Goal: Book appointment/travel/reservation

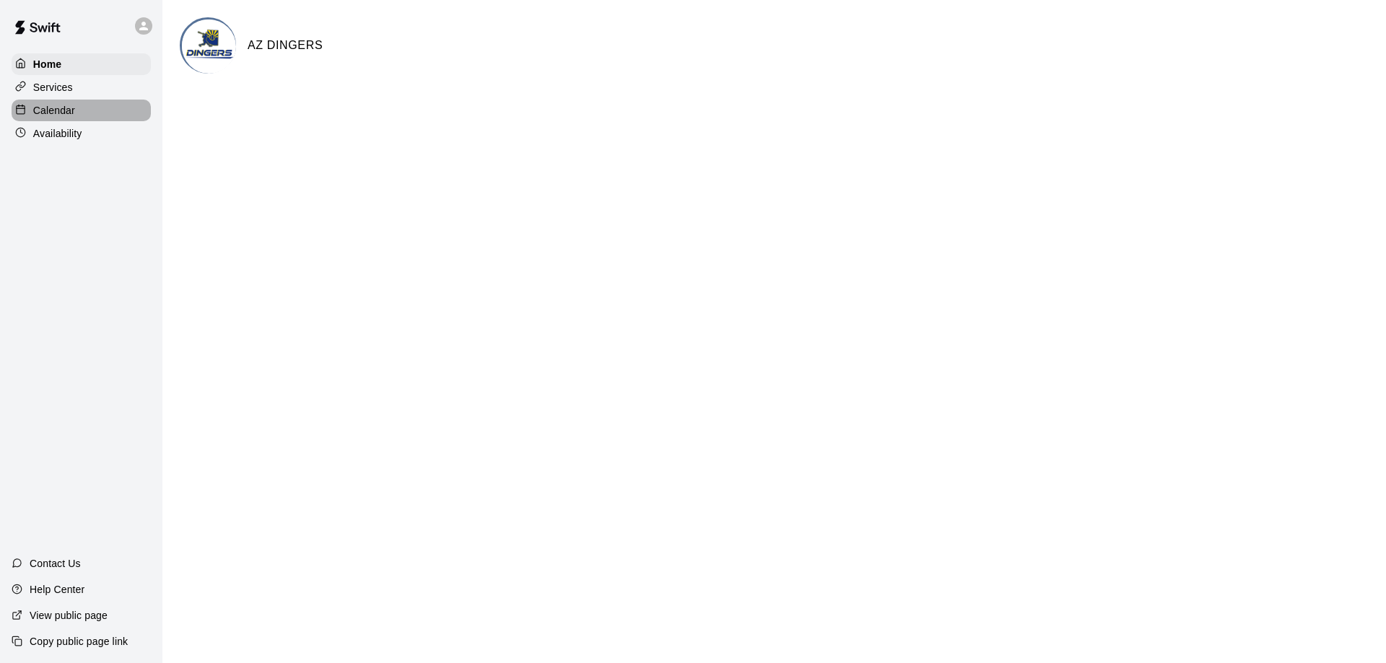
click at [75, 118] on p "Calendar" at bounding box center [54, 110] width 42 height 14
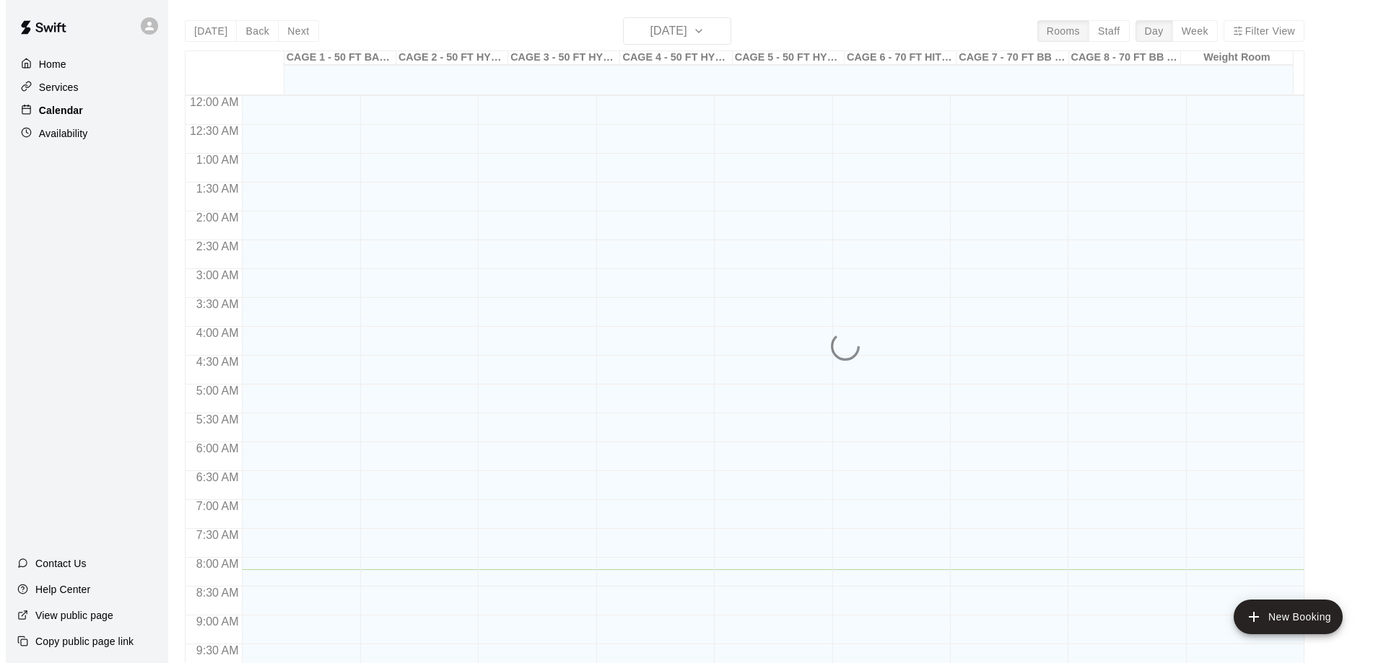
scroll to position [485, 0]
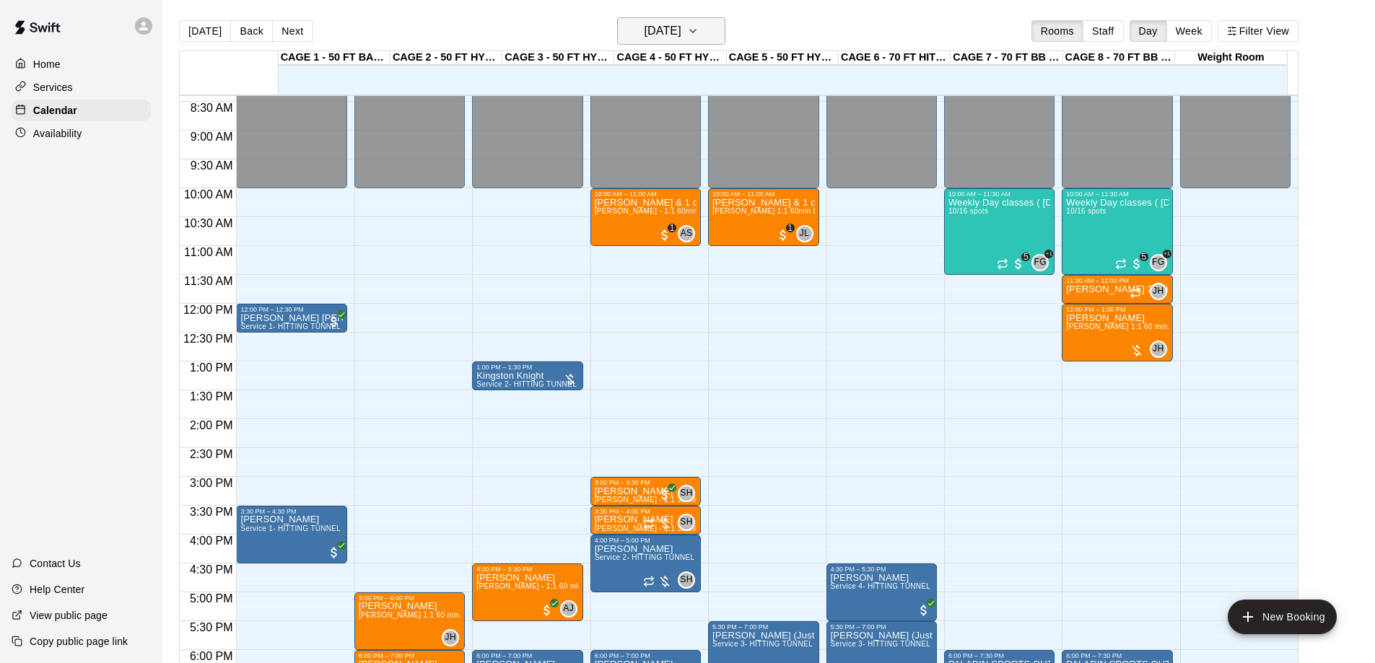
click at [699, 40] on icon "button" at bounding box center [693, 30] width 12 height 17
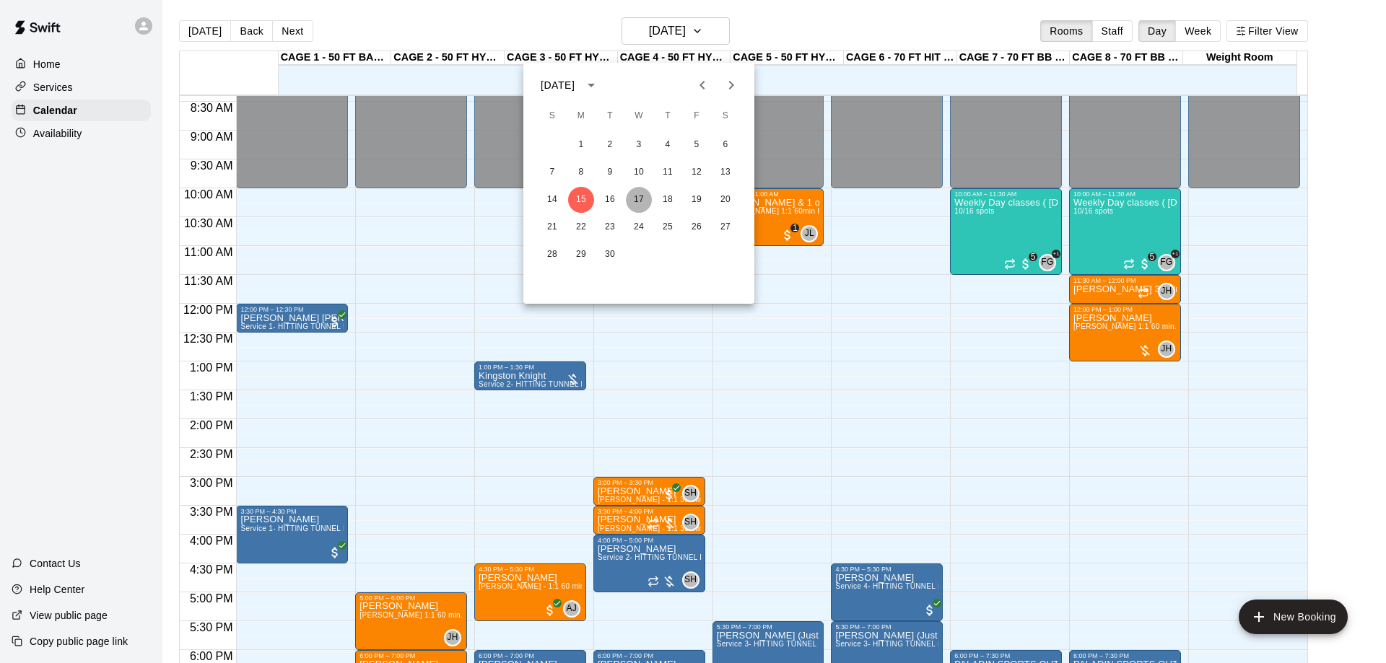
click at [641, 198] on button "17" at bounding box center [639, 200] width 26 height 26
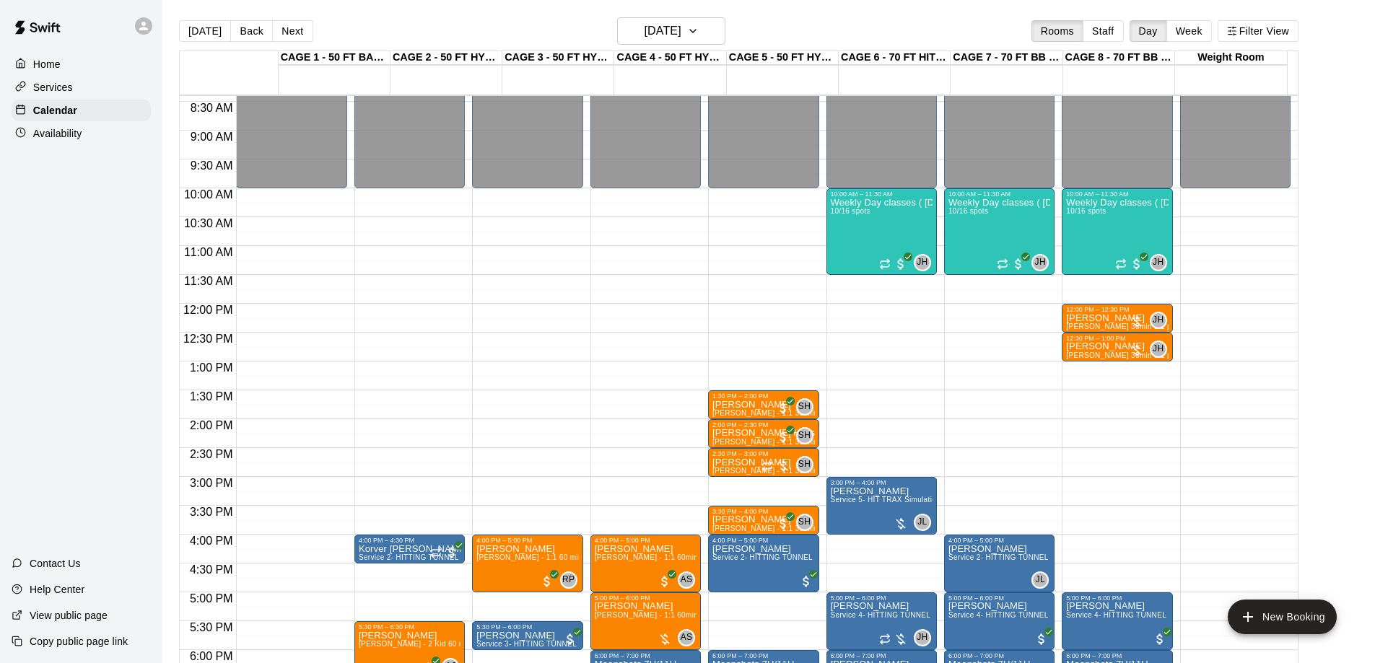
click at [326, 487] on div "12:00 AM – 10:00 AM Closed 9:00 PM – 11:59 PM Closed" at bounding box center [291, 304] width 110 height 1386
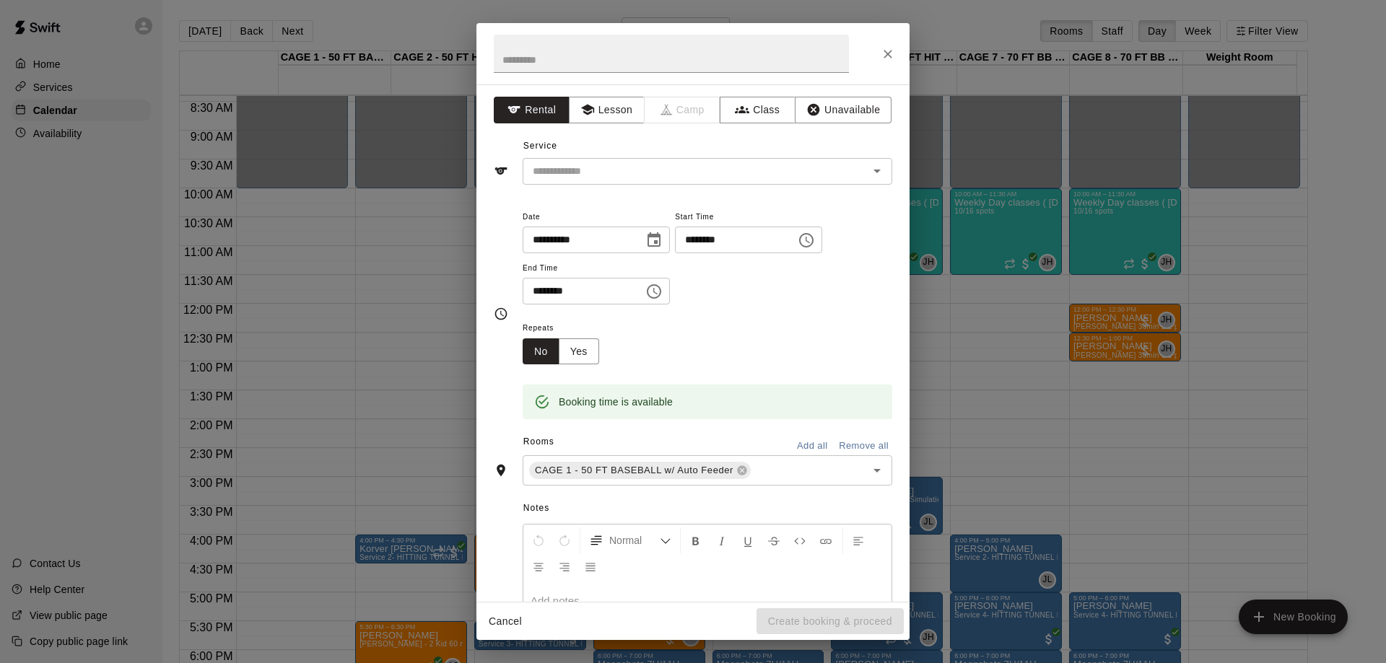
click at [328, 486] on div "**********" at bounding box center [693, 331] width 1386 height 663
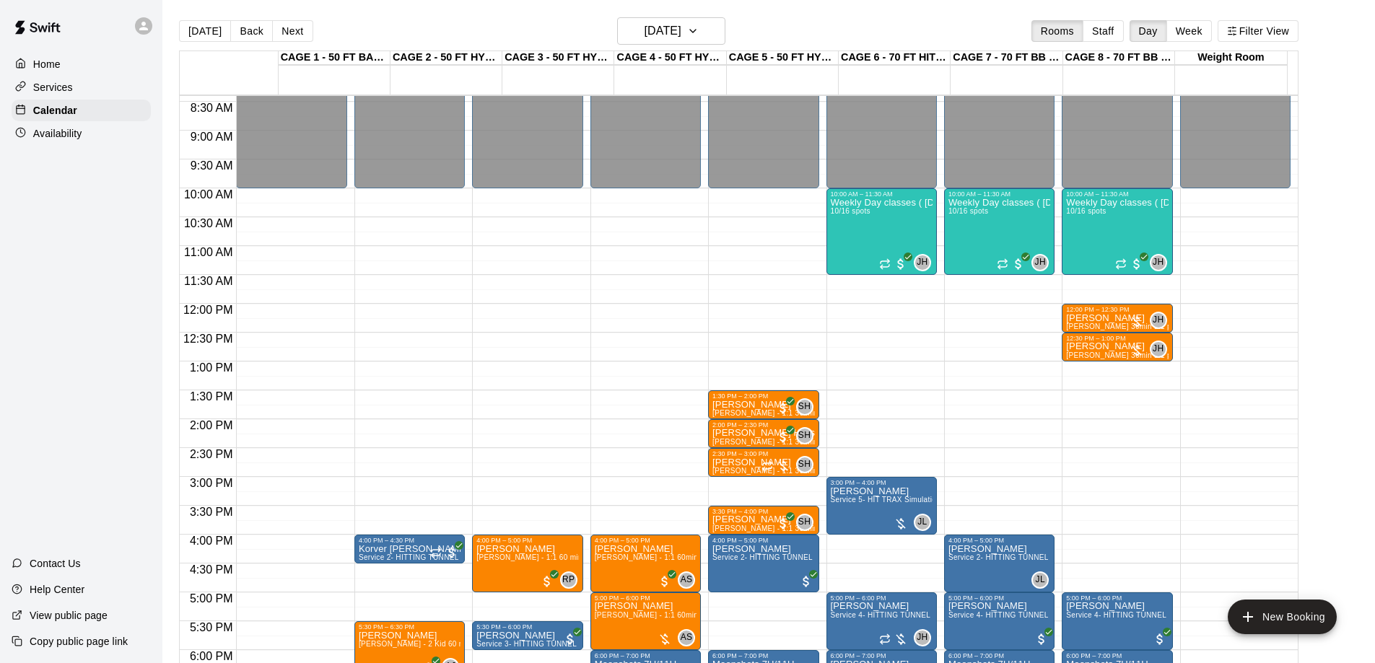
click at [324, 482] on div "12:00 AM – 10:00 AM Closed 9:00 PM – 11:59 PM Closed" at bounding box center [291, 304] width 110 height 1386
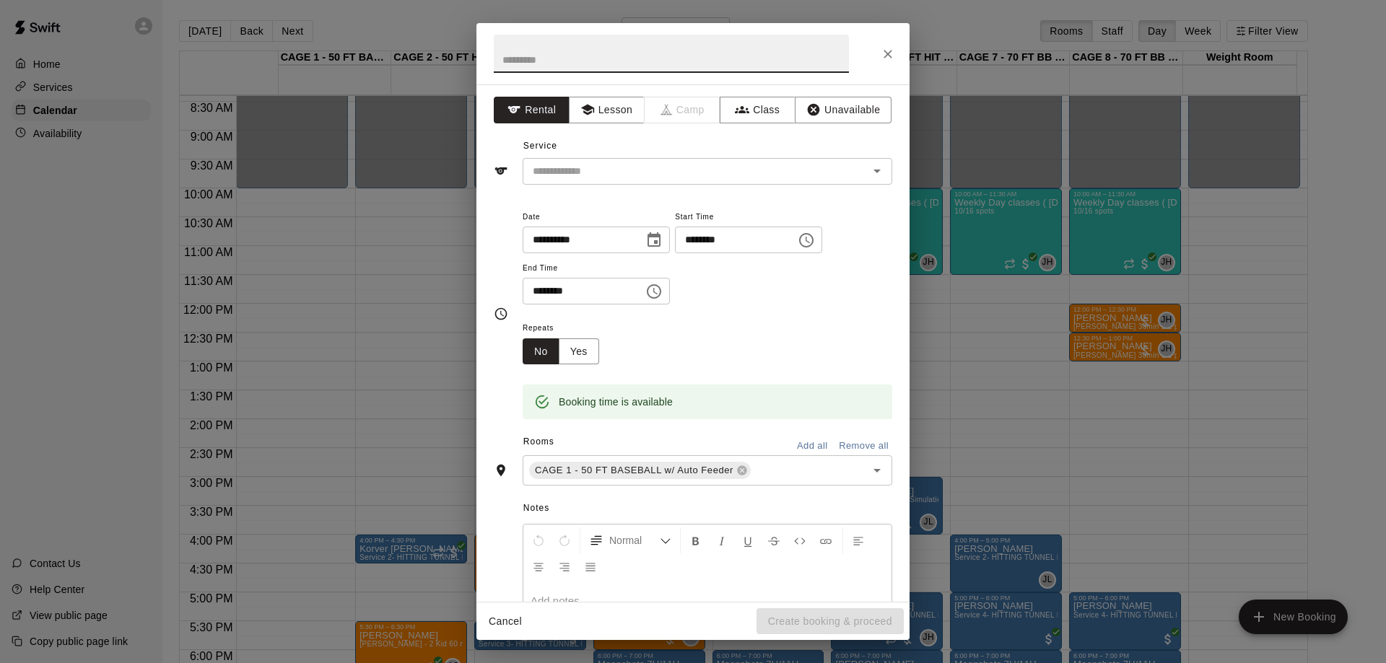
click at [798, 249] on icon "Choose time, selected time is 2:30 PM" at bounding box center [806, 240] width 17 height 17
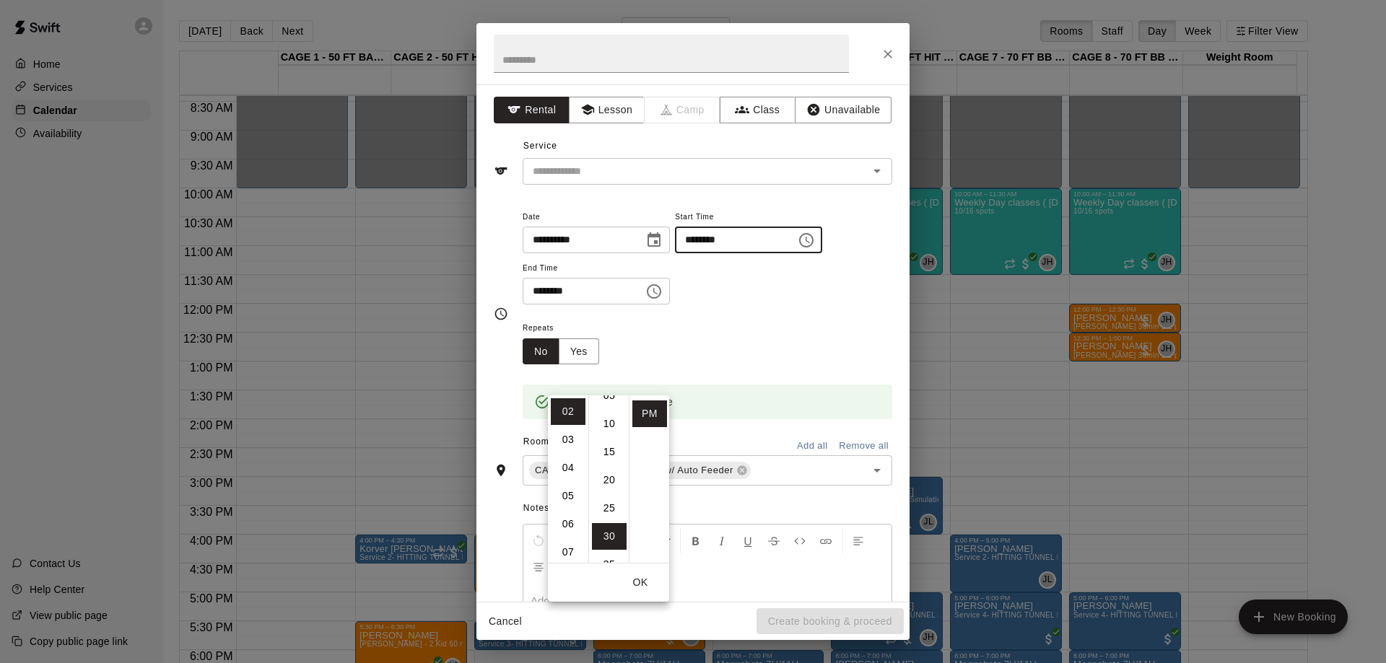
scroll to position [0, 0]
click at [610, 409] on li "00" at bounding box center [609, 411] width 35 height 27
type input "********"
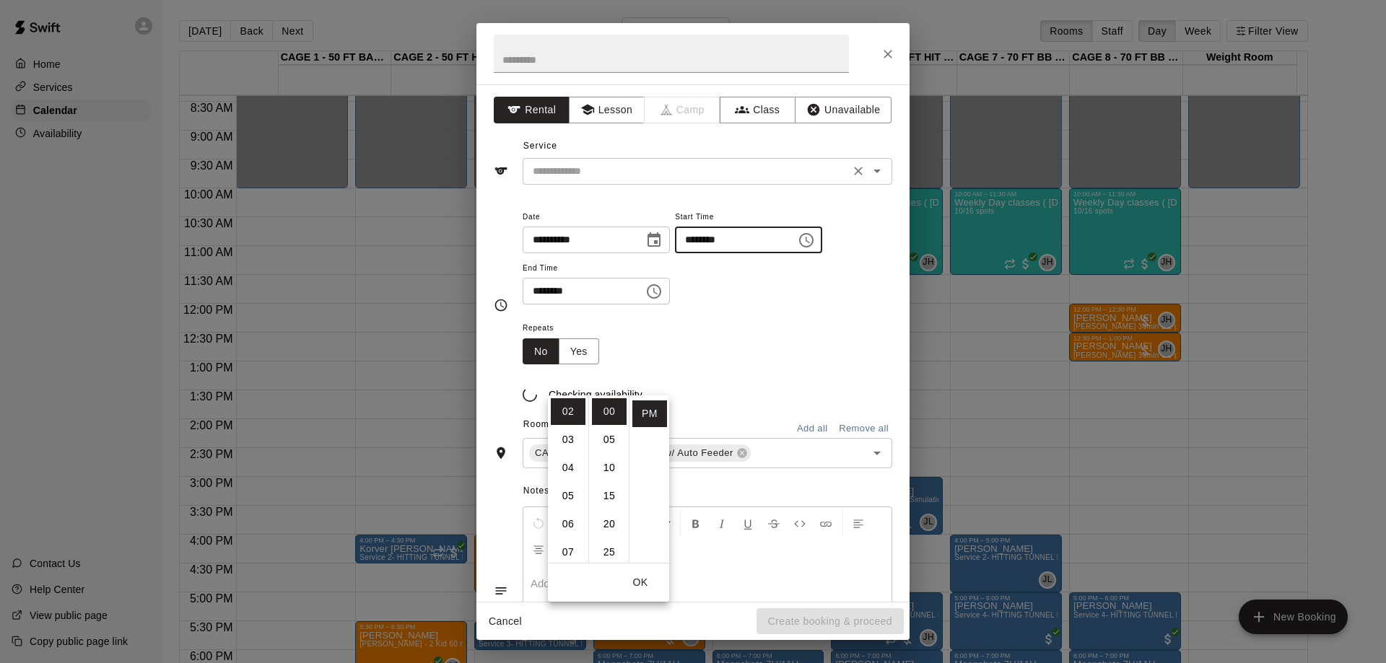
click at [642, 180] on input "text" at bounding box center [686, 171] width 318 height 18
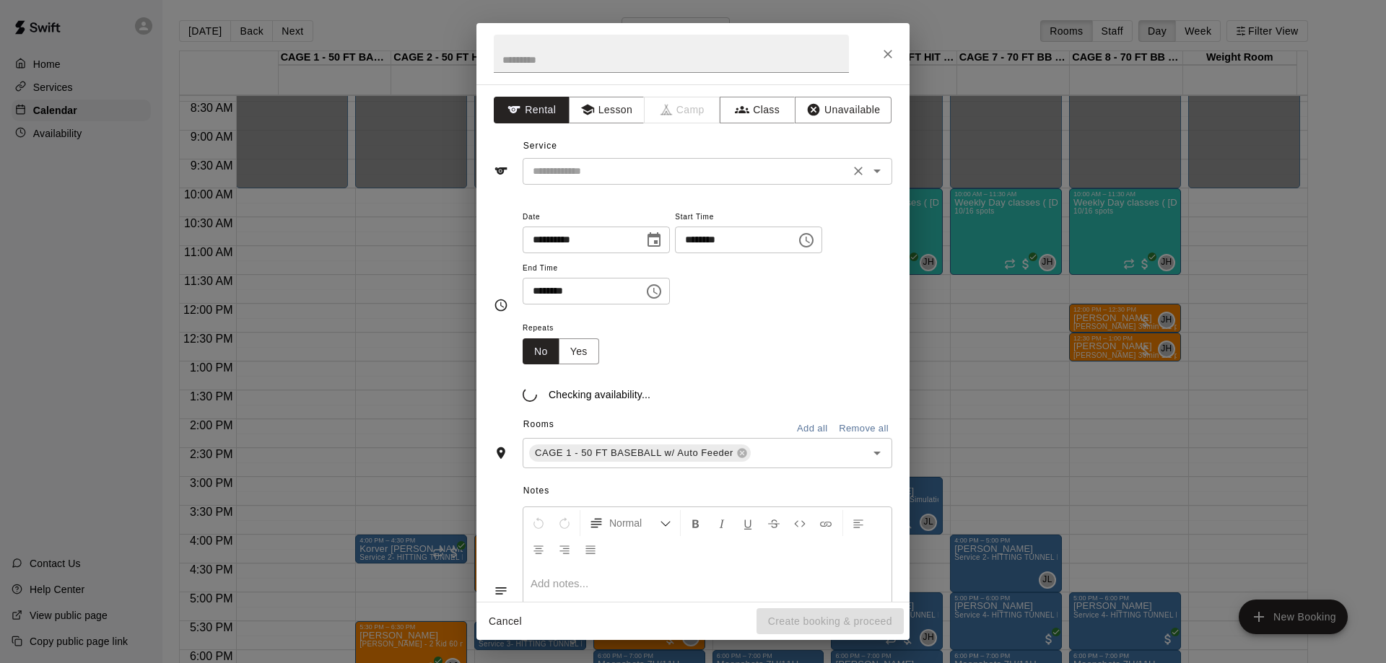
click at [873, 173] on icon "Open" at bounding box center [876, 172] width 7 height 4
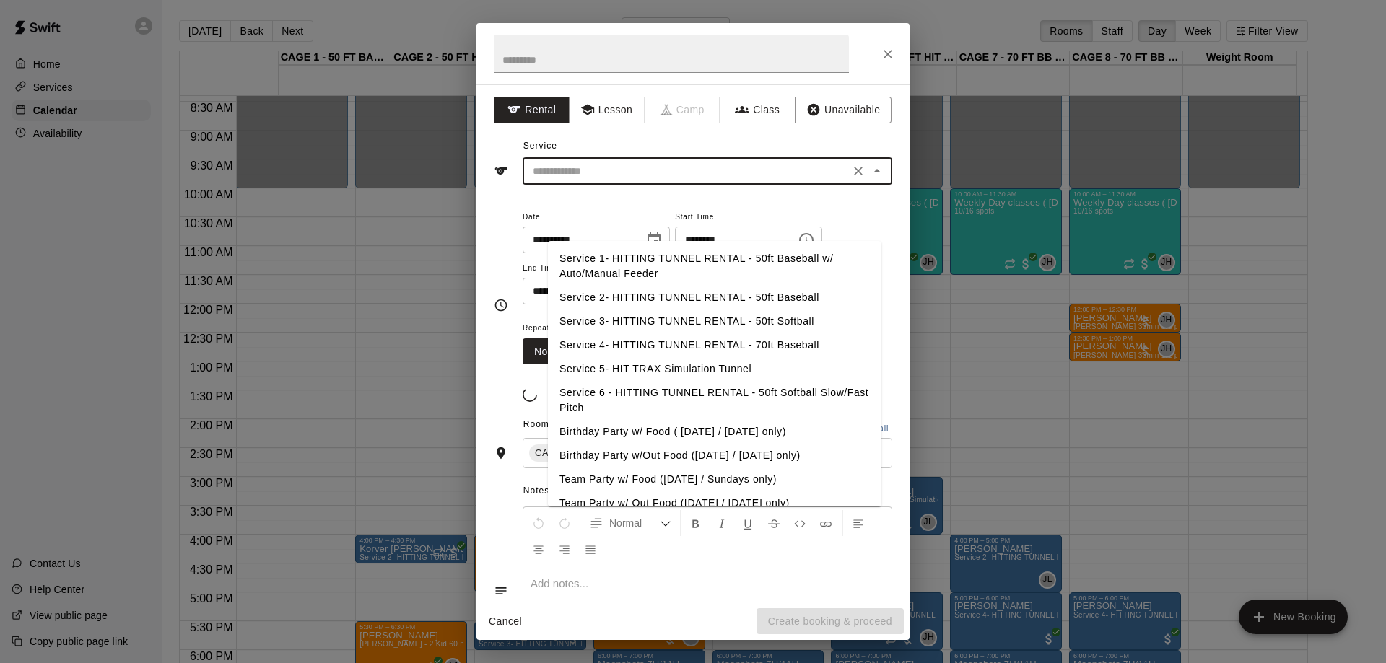
click at [637, 258] on li "Service 1- HITTING TUNNEL RENTAL - 50ft Baseball w/ Auto/Manual Feeder" at bounding box center [715, 266] width 334 height 39
type input "**********"
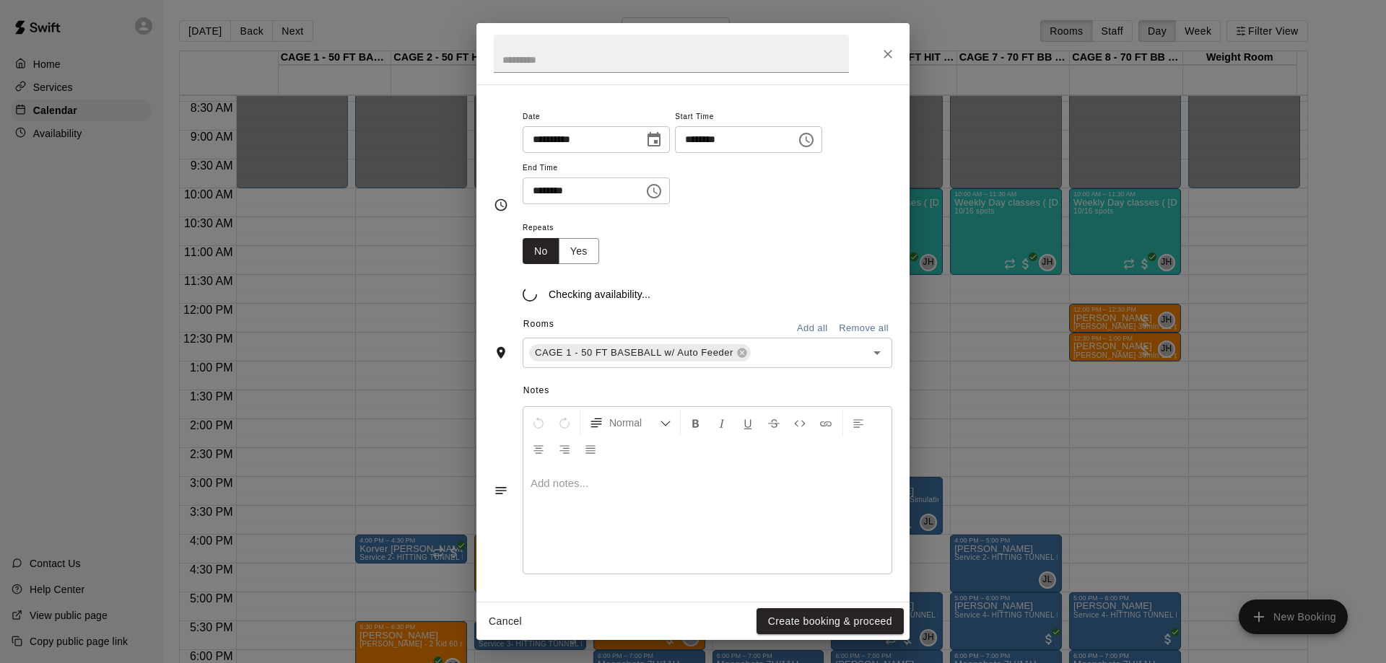
scroll to position [417, 0]
click at [804, 615] on button "Create booking & proceed" at bounding box center [830, 622] width 147 height 27
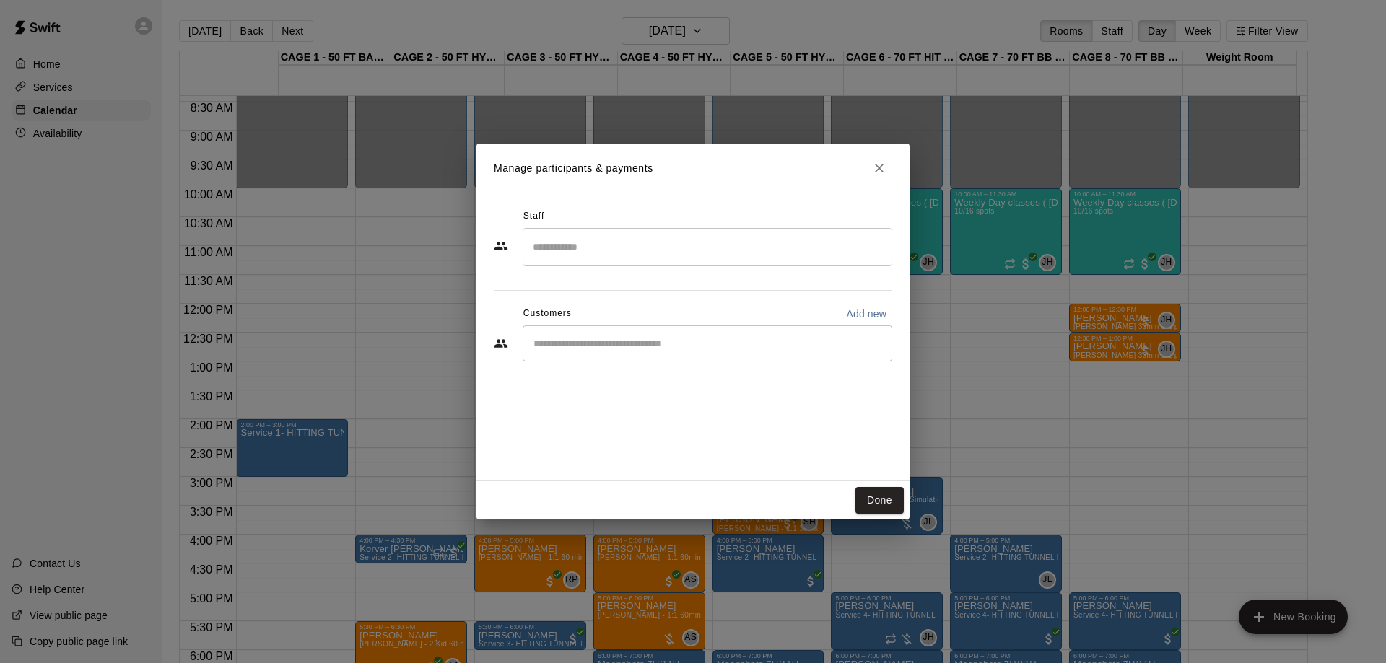
click at [620, 260] on input "Search staff" at bounding box center [707, 247] width 357 height 25
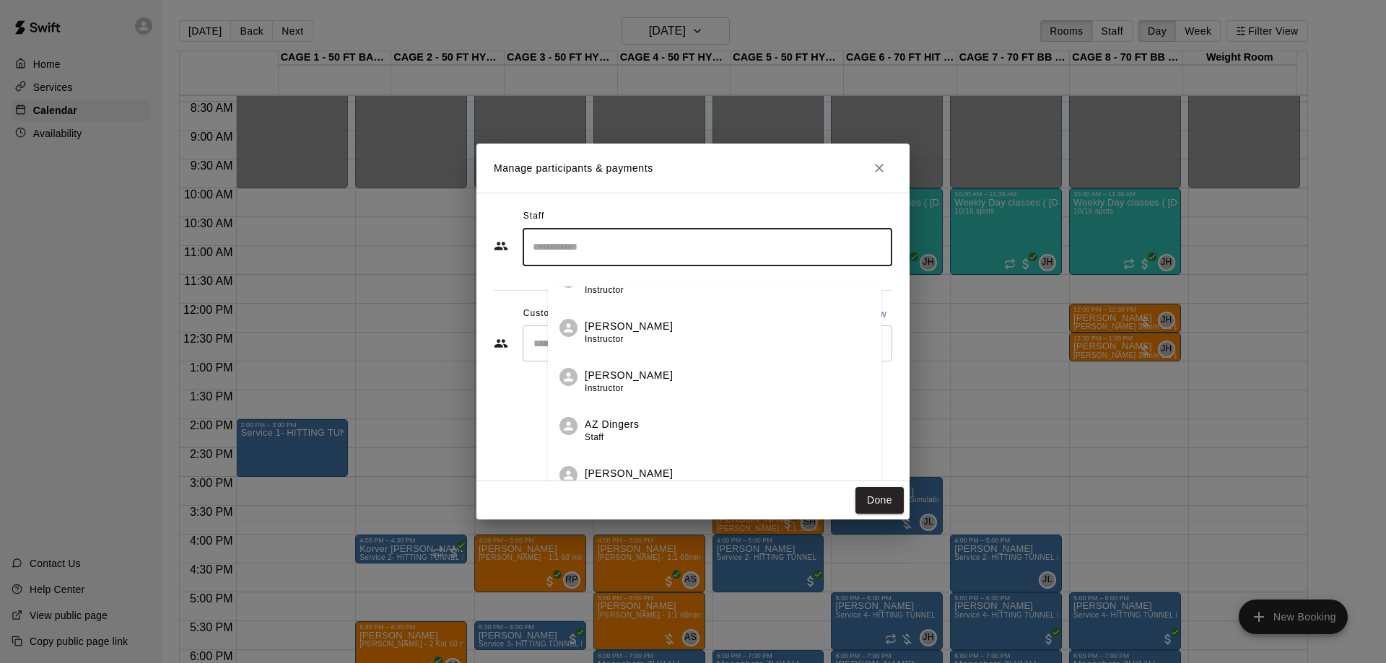
scroll to position [1064, 0]
click at [635, 424] on p "[PERSON_NAME]" at bounding box center [629, 424] width 88 height 15
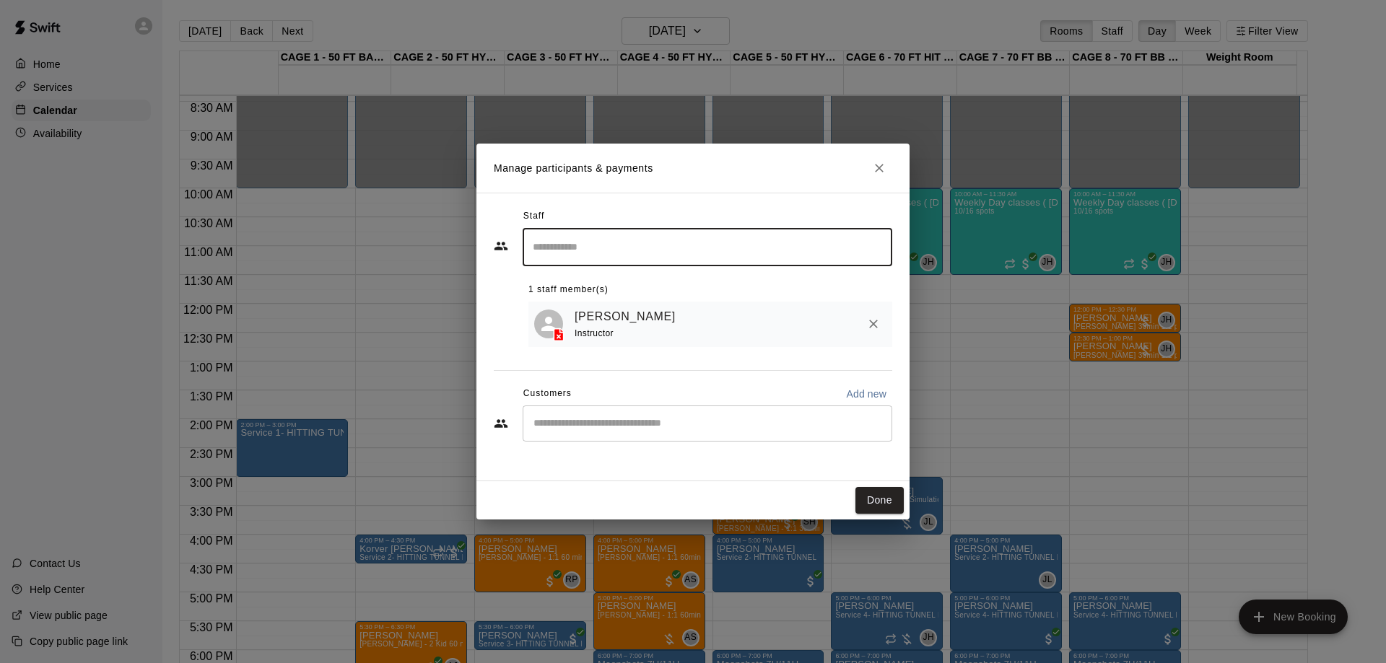
click at [627, 431] on input "Start typing to search customers..." at bounding box center [707, 424] width 357 height 14
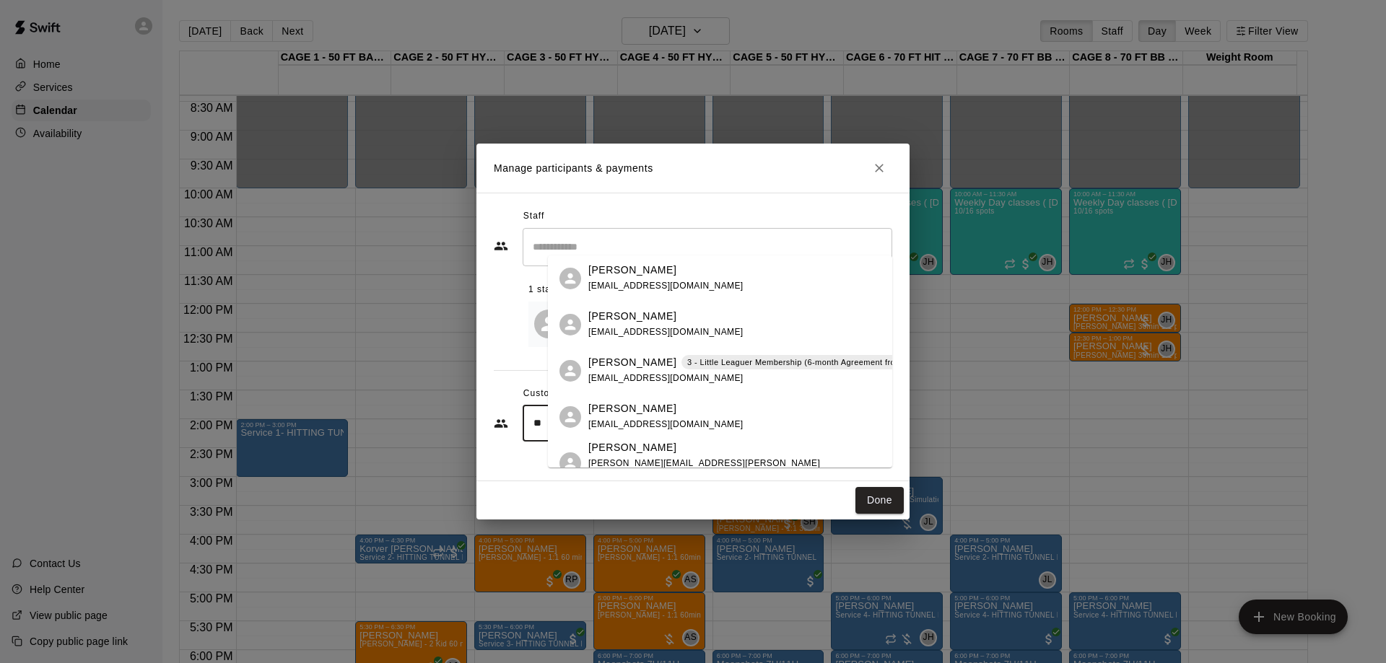
type input "*"
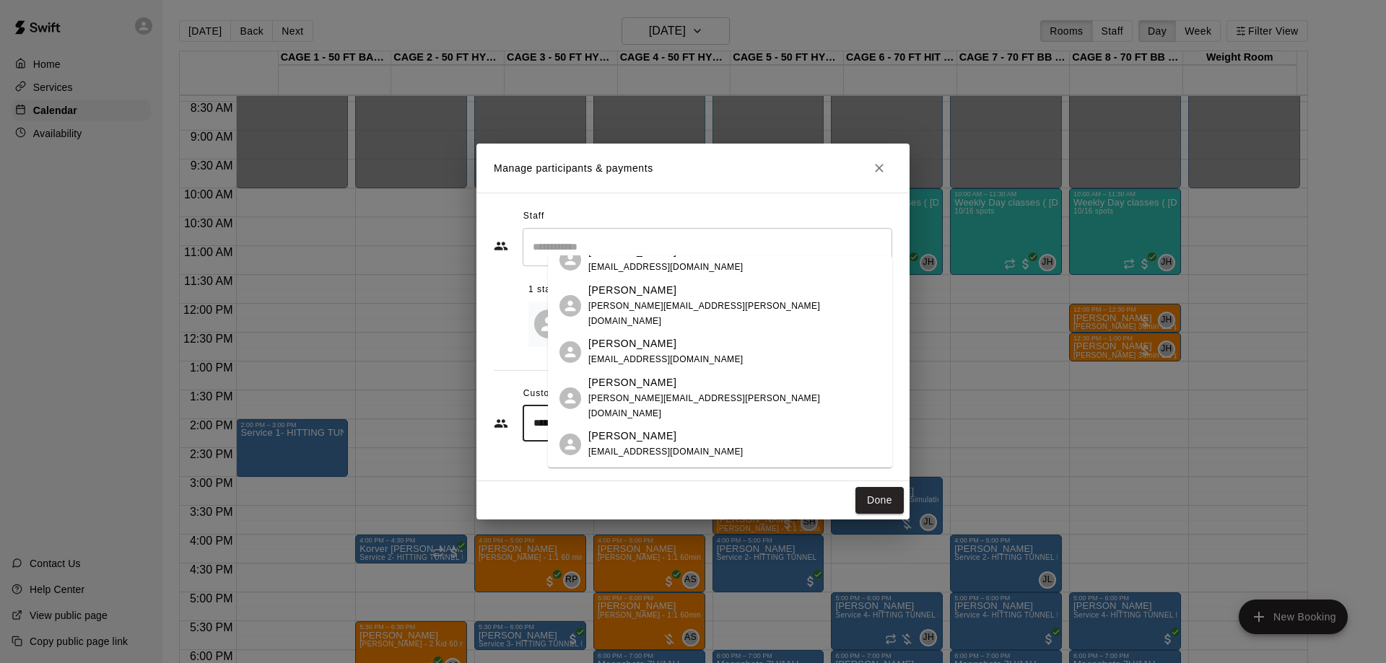
scroll to position [0, 0]
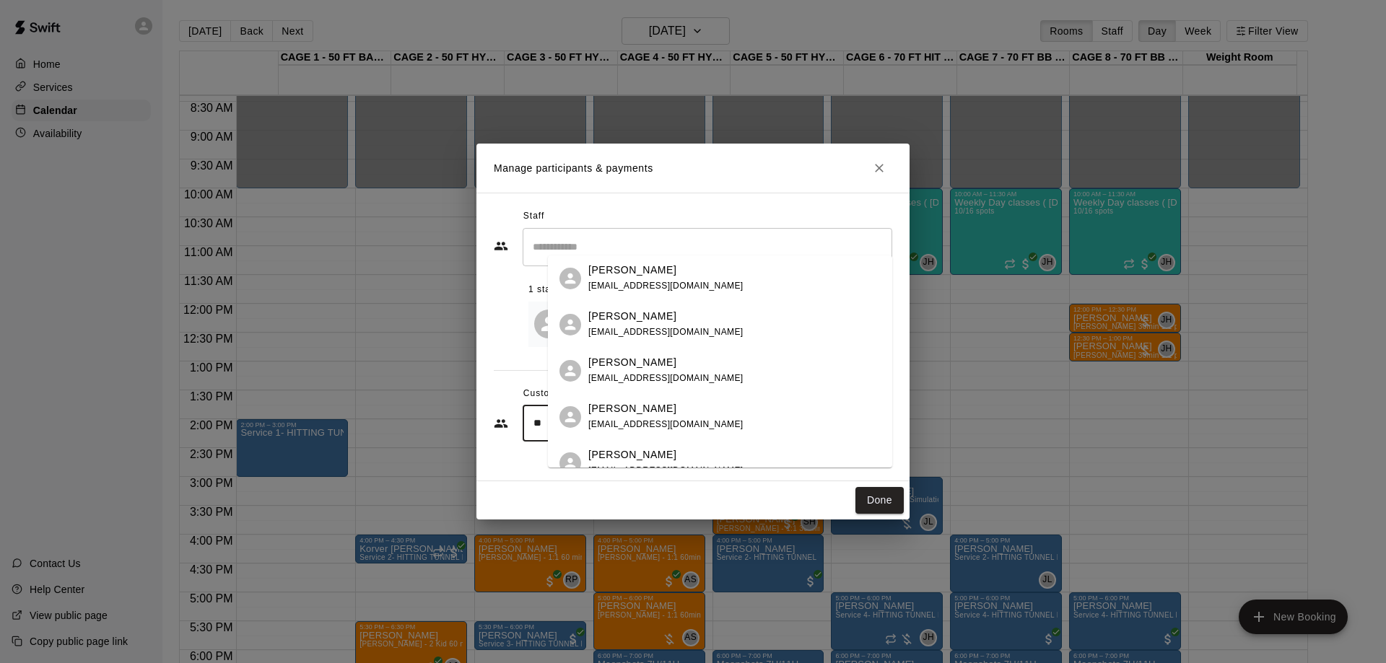
type input "*"
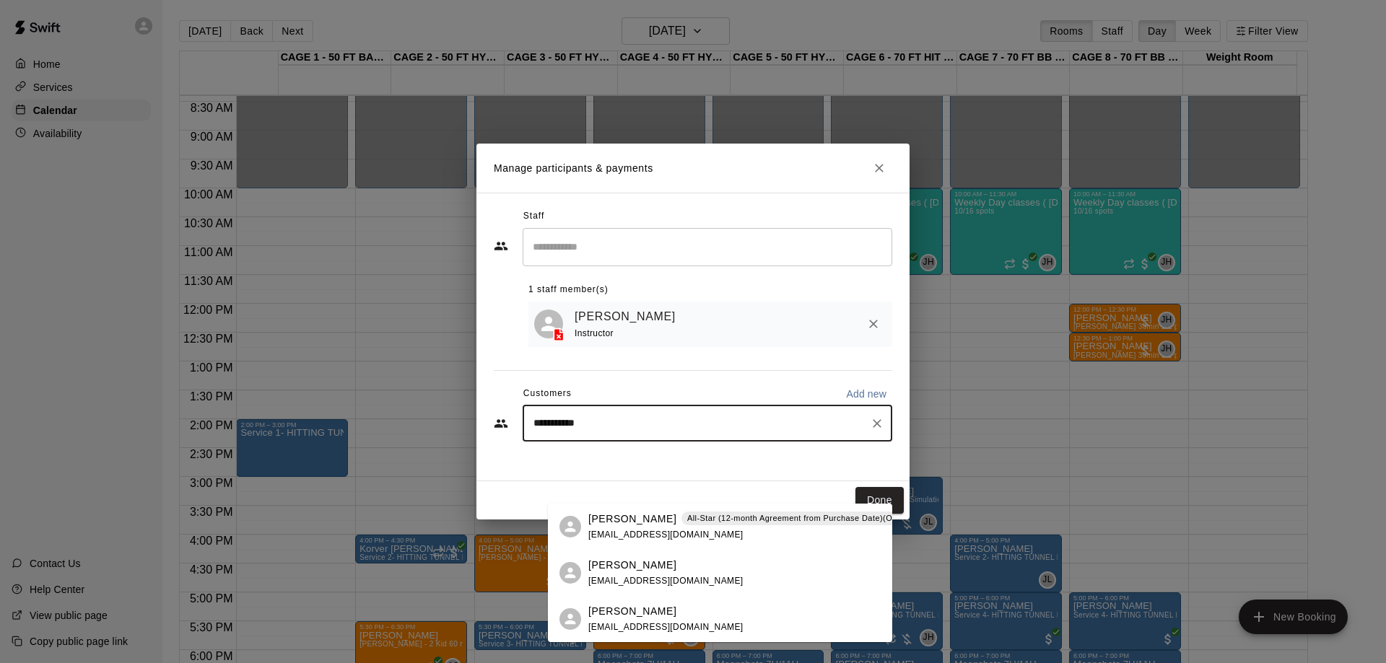
type input "**********"
click at [653, 578] on span "[EMAIL_ADDRESS][DOMAIN_NAME]" at bounding box center [665, 581] width 155 height 10
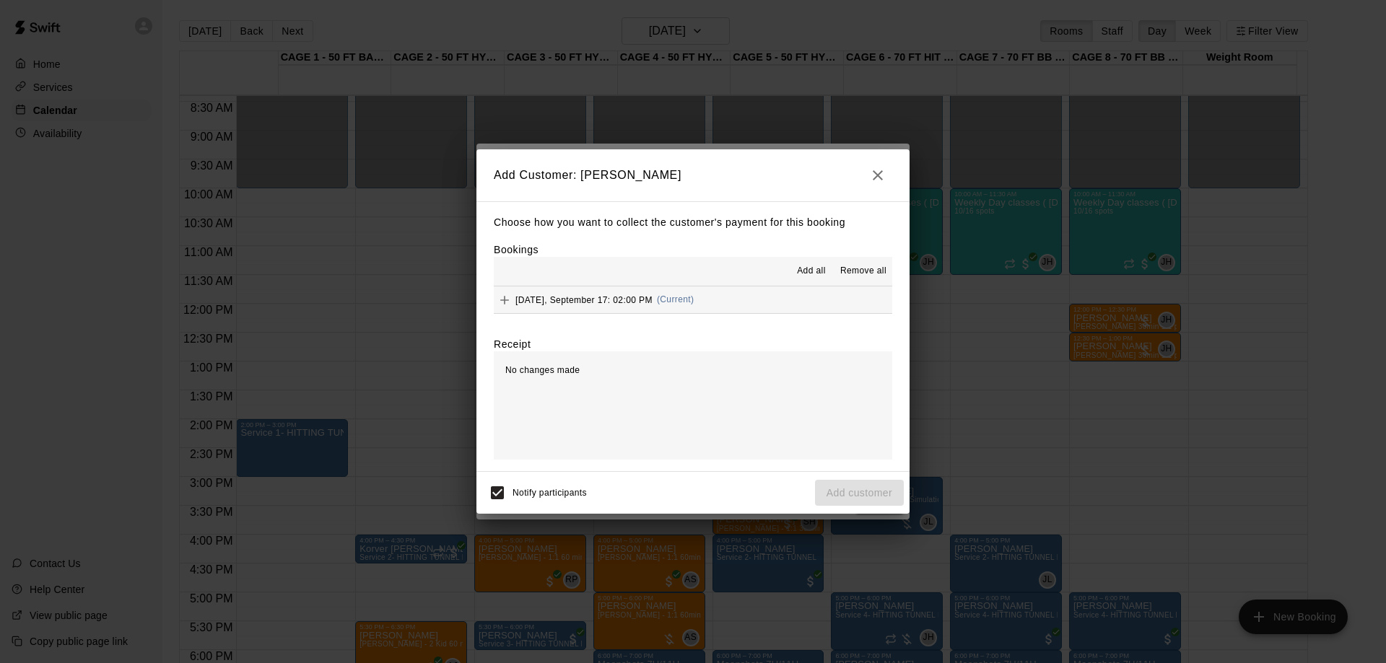
click at [788, 214] on p "Choose how you want to collect the customer's payment for this booking" at bounding box center [693, 223] width 398 height 18
click at [869, 167] on icon "button" at bounding box center [877, 175] width 17 height 17
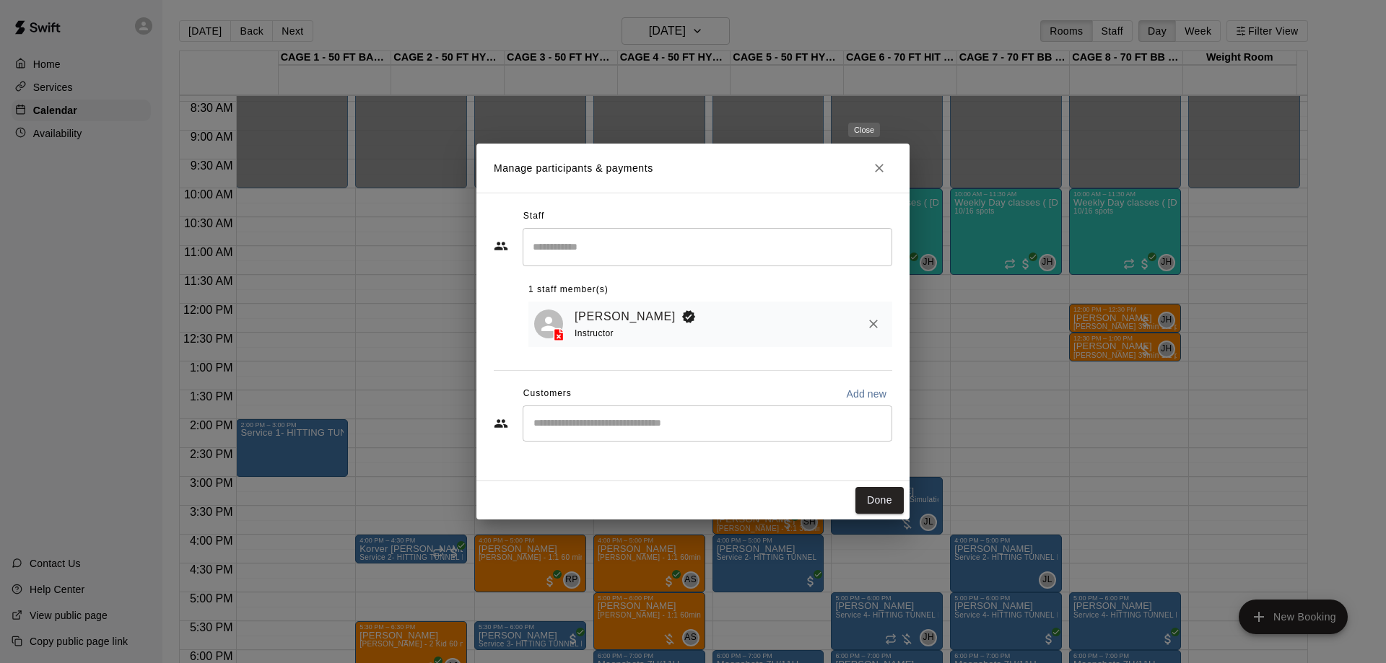
click at [879, 161] on icon "Close" at bounding box center [879, 168] width 14 height 14
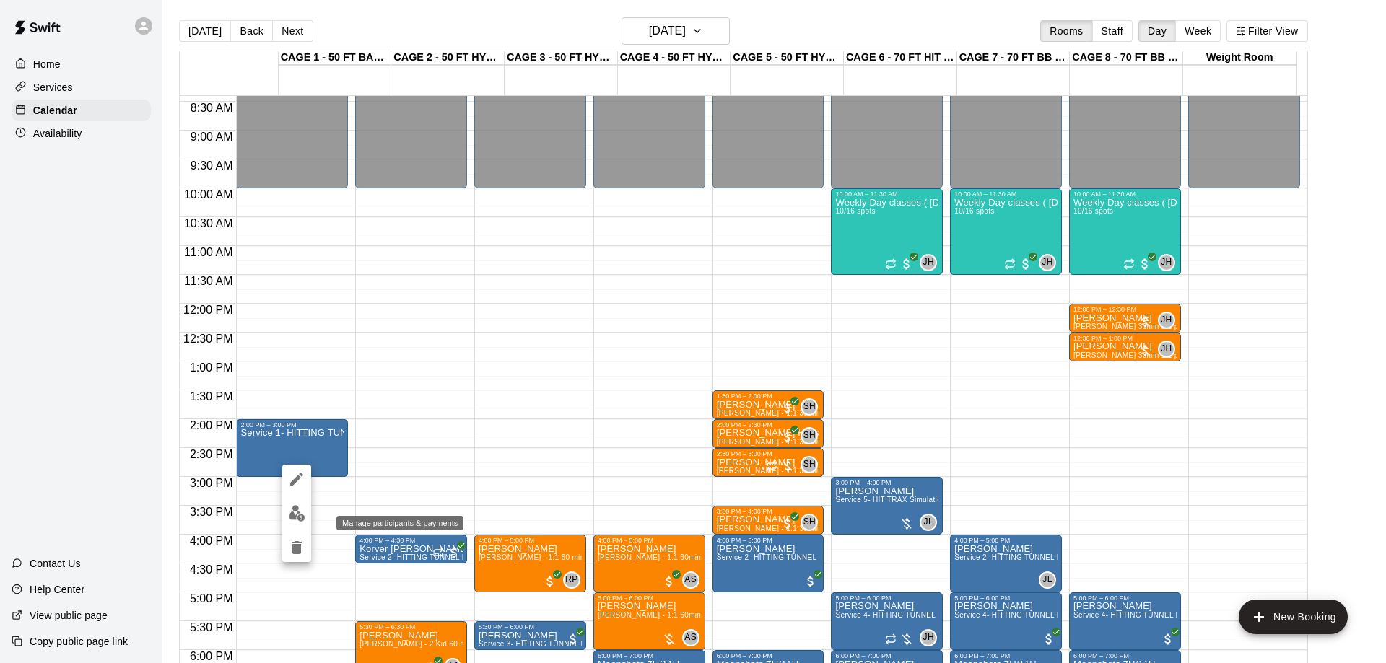
click at [304, 521] on img "edit" at bounding box center [297, 513] width 17 height 17
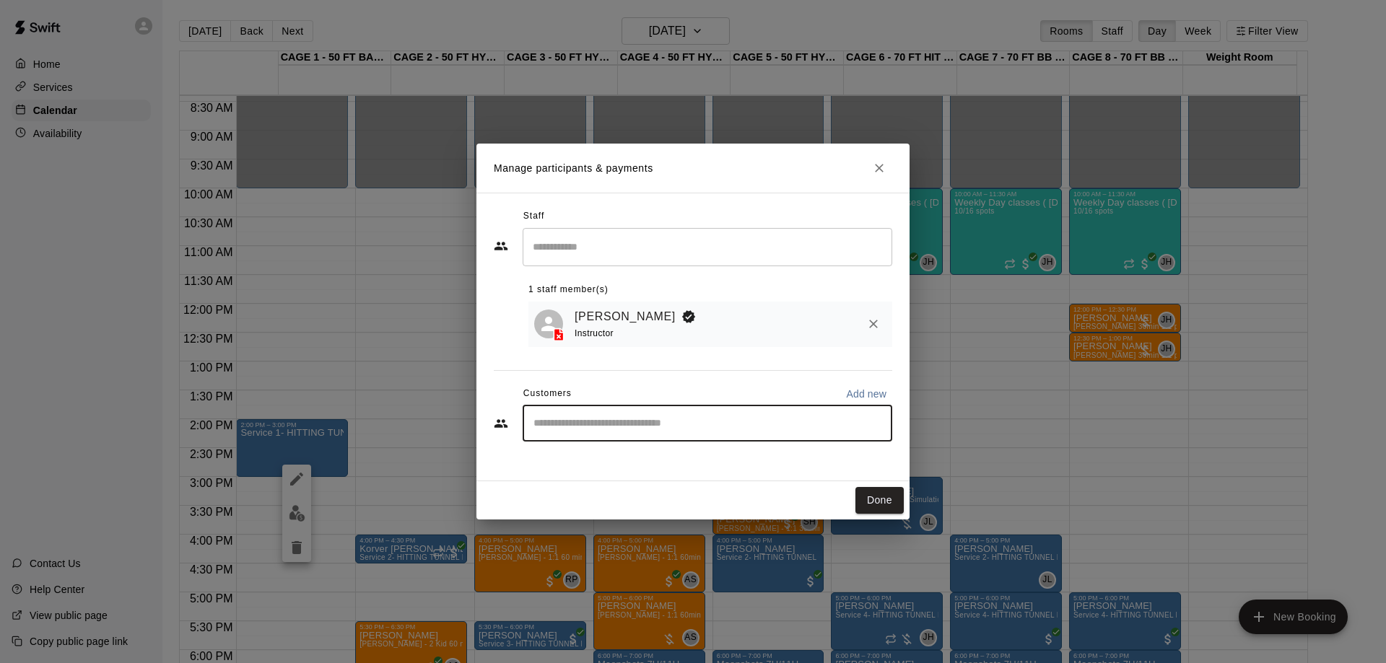
click at [588, 431] on input "Start typing to search customers..." at bounding box center [707, 424] width 357 height 14
type input "****"
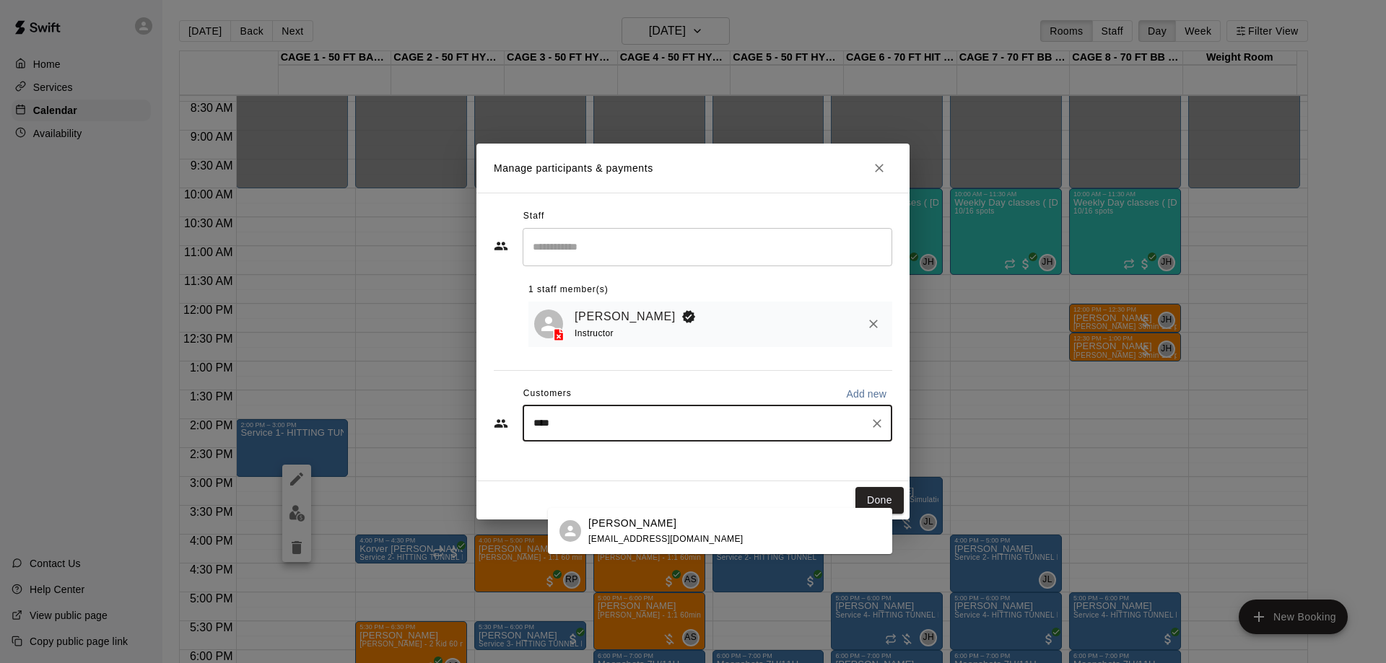
click at [624, 525] on p "[PERSON_NAME]" at bounding box center [632, 523] width 88 height 15
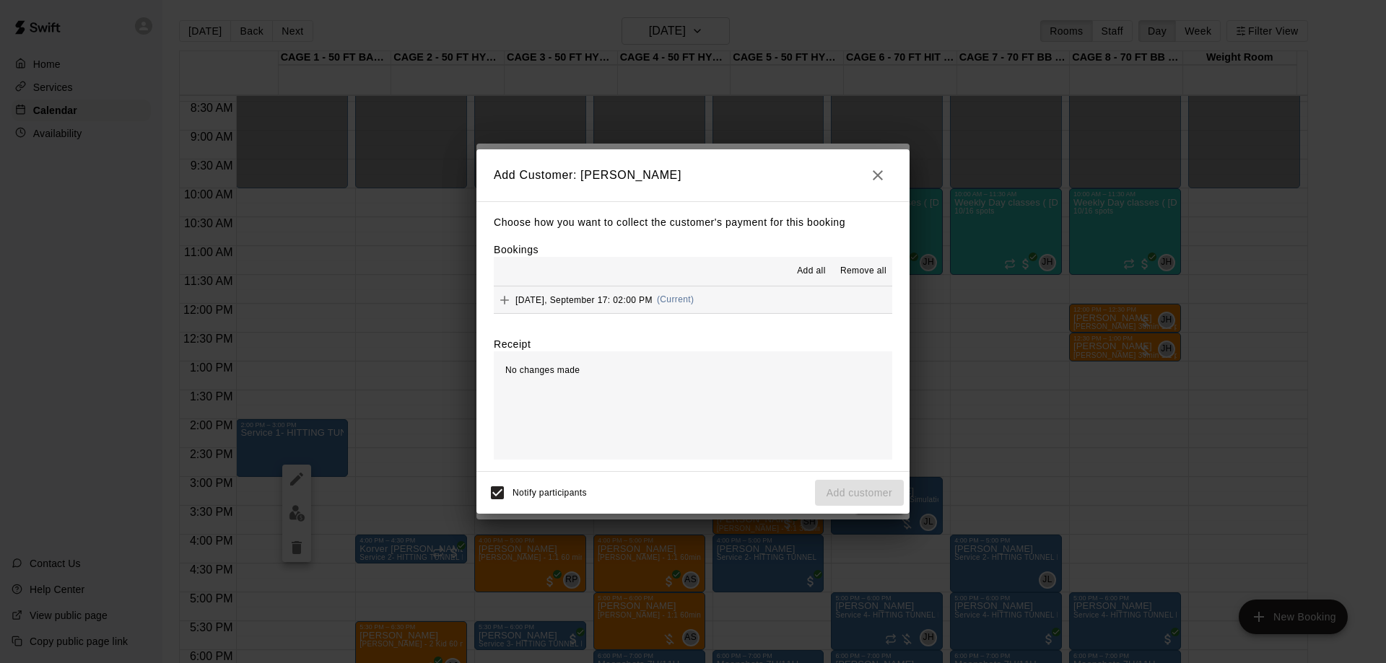
click at [863, 508] on div "Notify participants Add customer" at bounding box center [693, 493] width 422 height 30
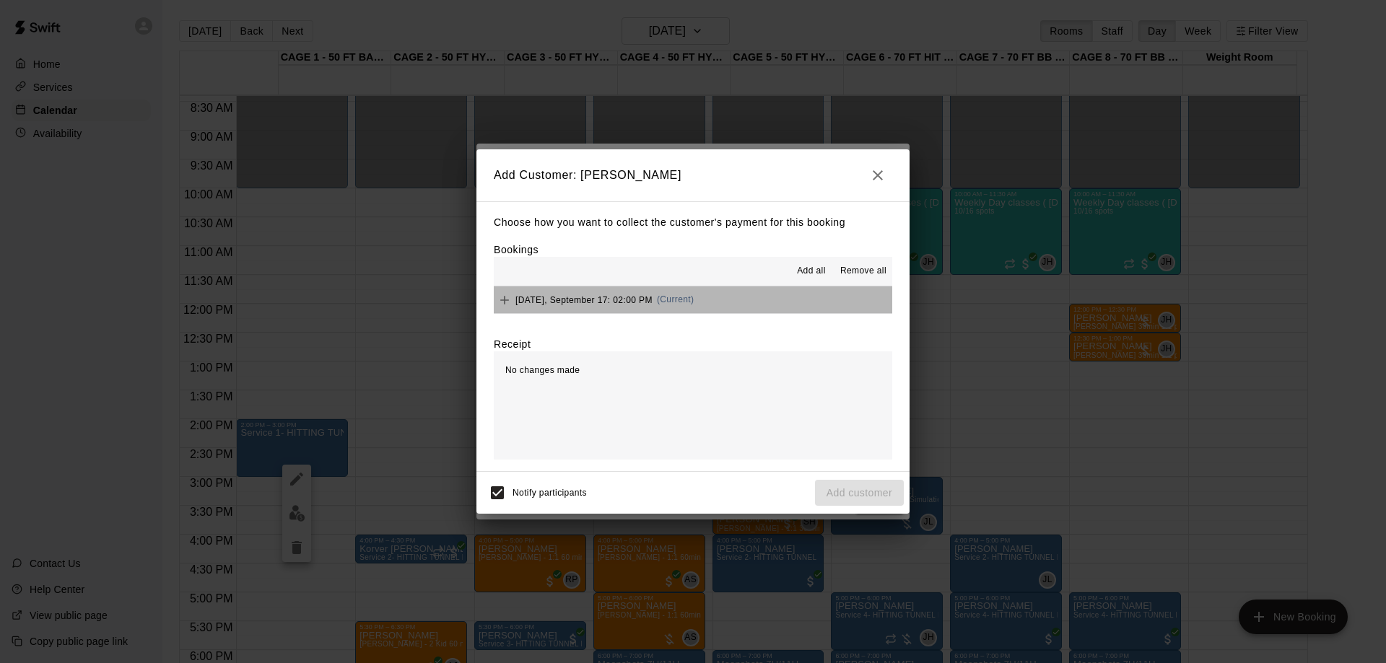
click at [879, 313] on button "[DATE], September 17: 02:00 PM (Current)" at bounding box center [693, 300] width 398 height 27
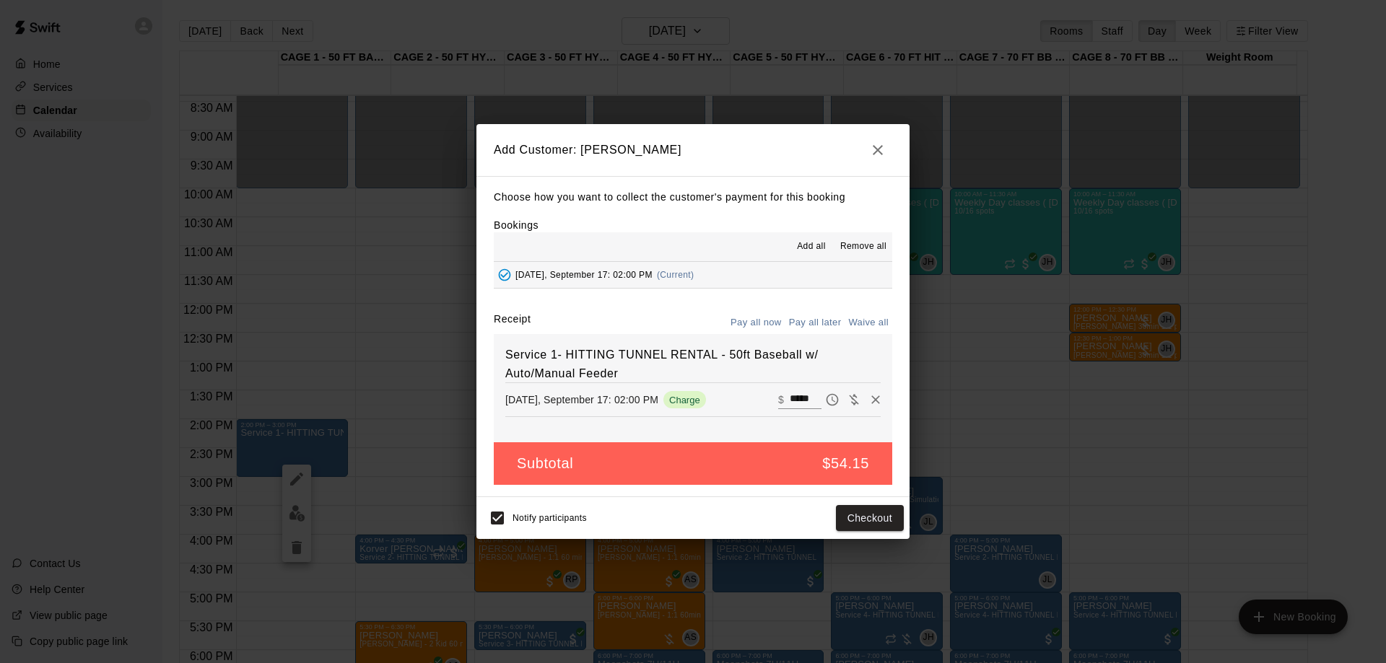
scroll to position [36, 0]
click at [832, 393] on icon "Pay later" at bounding box center [832, 400] width 14 height 14
click at [845, 532] on button "Add customer" at bounding box center [859, 518] width 89 height 27
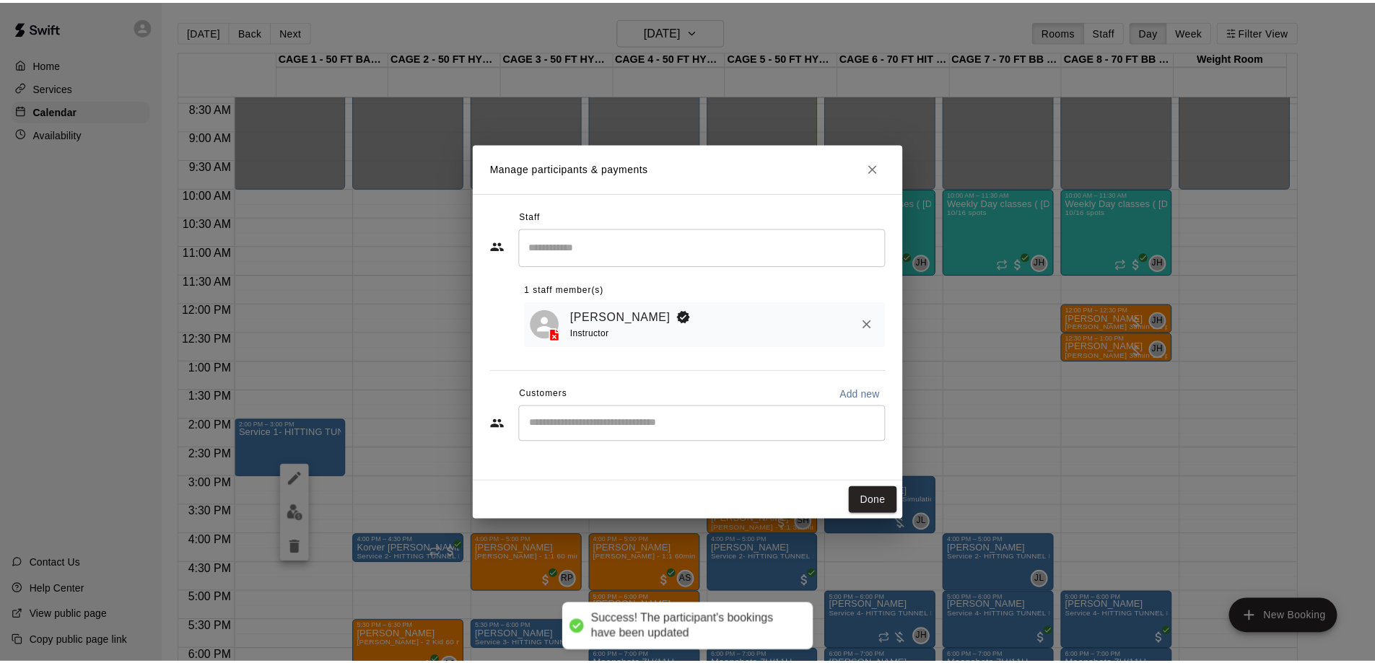
scroll to position [0, 0]
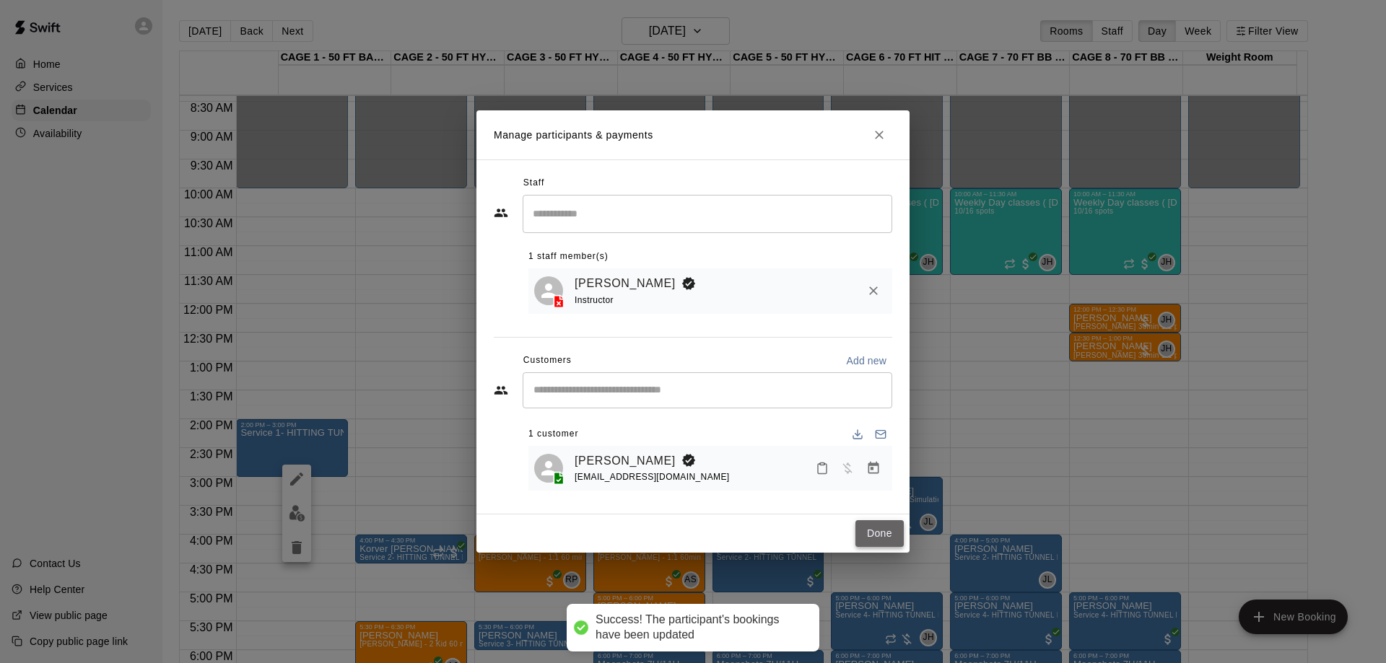
click at [861, 547] on button "Done" at bounding box center [879, 533] width 48 height 27
